Goal: Check status

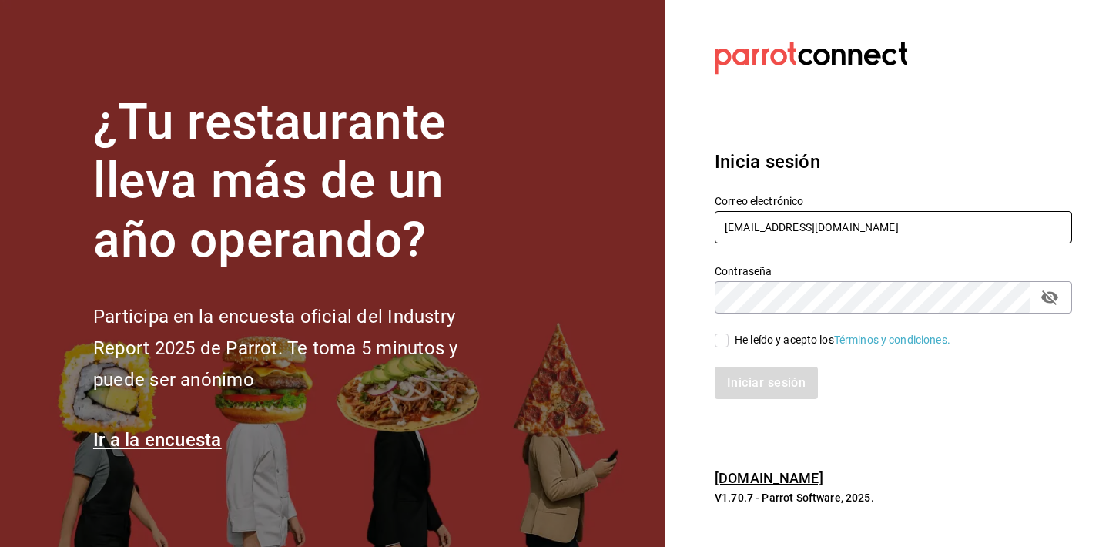
type input "[EMAIL_ADDRESS][DOMAIN_NAME]"
click at [903, 397] on div "Iniciar sesión" at bounding box center [893, 382] width 357 height 32
click at [1051, 313] on div "He leído y acepto los Términos y condiciones." at bounding box center [884, 330] width 376 height 35
click at [1054, 303] on icon "passwordField" at bounding box center [1049, 297] width 17 height 15
click at [817, 342] on div "He leído y acepto los Términos y condiciones." at bounding box center [843, 340] width 216 height 16
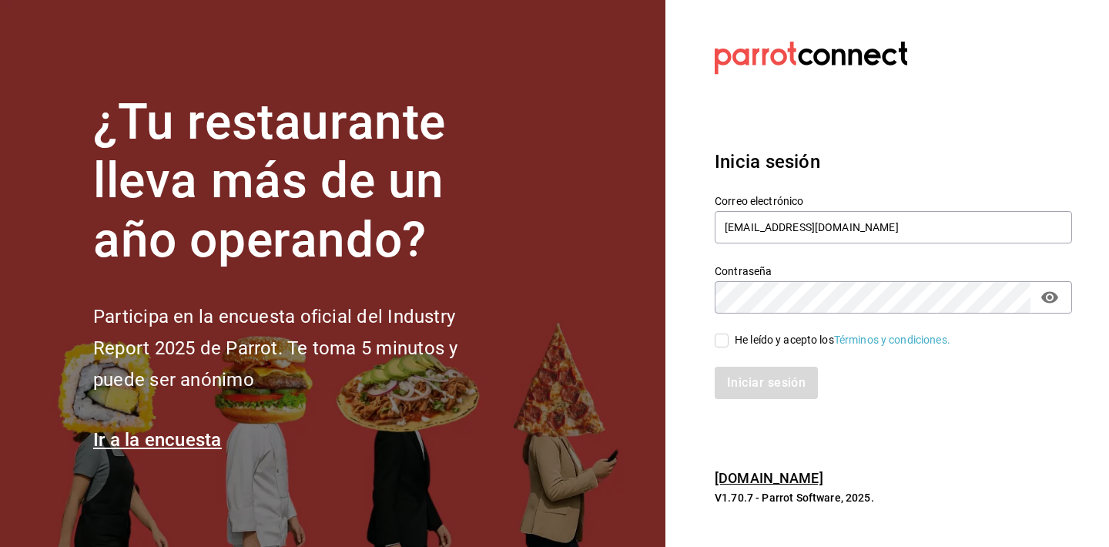
click at [728, 342] on input "He leído y acepto los Términos y condiciones." at bounding box center [722, 340] width 14 height 14
checkbox input "true"
click at [790, 373] on button "Iniciar sesión" at bounding box center [767, 382] width 105 height 32
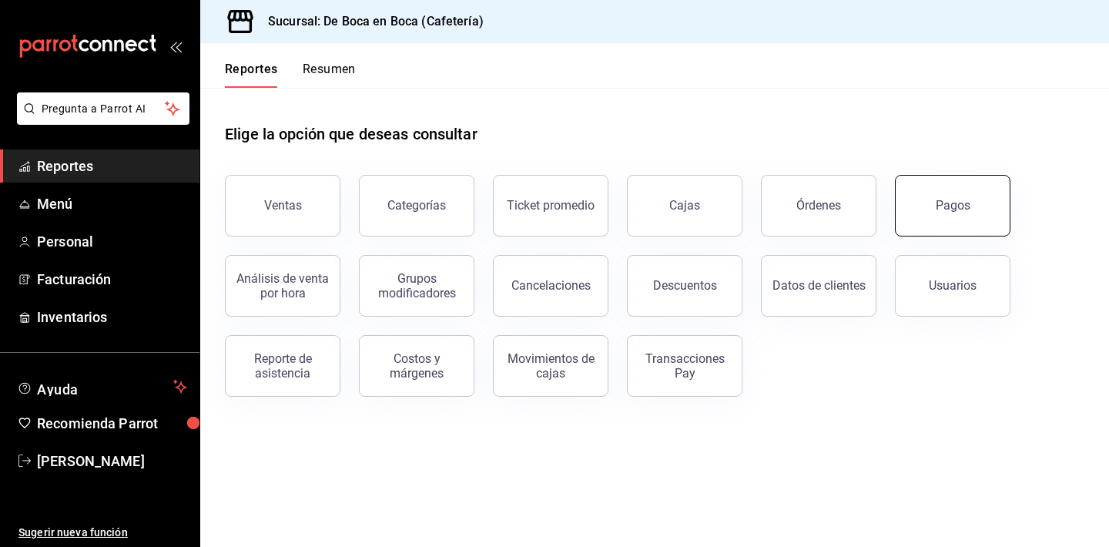
click at [900, 217] on div "Pagos" at bounding box center [943, 196] width 134 height 80
click at [937, 210] on div "Pagos" at bounding box center [952, 205] width 35 height 15
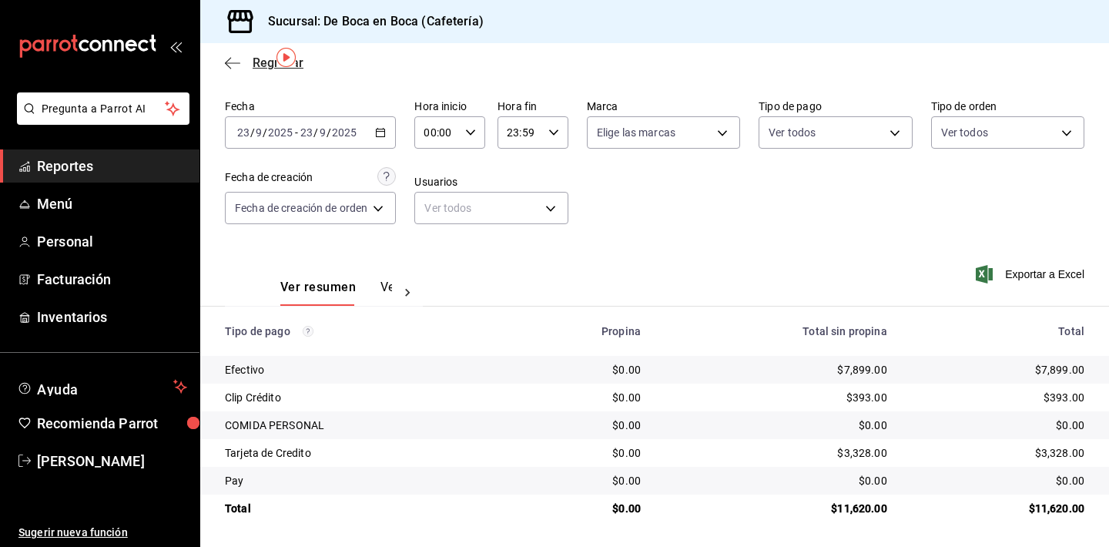
click at [227, 56] on icon "button" at bounding box center [232, 63] width 15 height 14
